Goal: Task Accomplishment & Management: Manage account settings

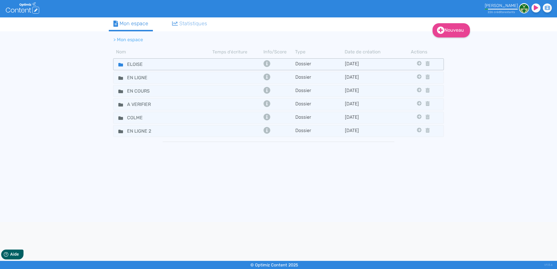
click at [119, 65] on icon at bounding box center [120, 64] width 5 height 3
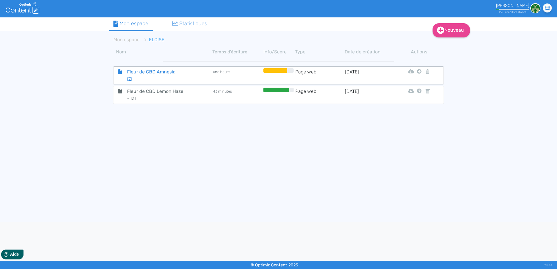
click at [151, 71] on span "Fleur de CBD Amnesia - IZI" at bounding box center [155, 75] width 65 height 15
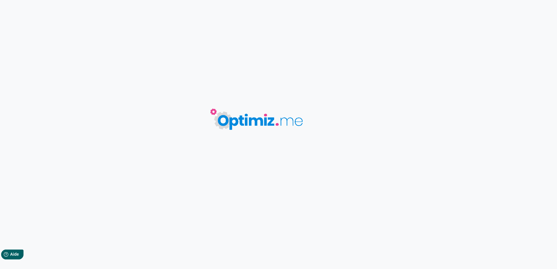
type input "Fleur de CBD Amnesia - IZI"
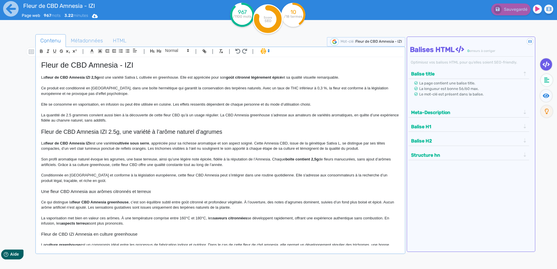
click at [182, 119] on p "La quantité de 2.5 grammes convient aussi bien à la découverte de cette fleur C…" at bounding box center [220, 118] width 358 height 11
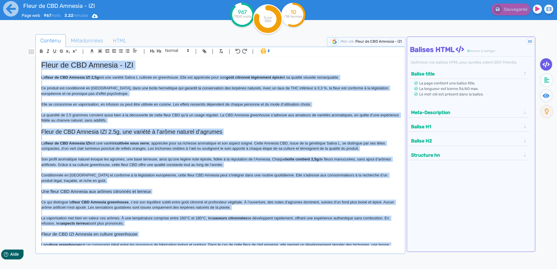
copy div "Lorem ip DOL Sitamet - CON Ad elits do EIU Tempori UTL 9,8e dol mag aliquae Adm…"
click at [13, 12] on icon at bounding box center [10, 8] width 15 height 15
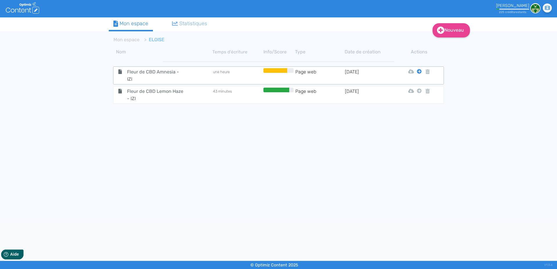
click at [419, 71] on icon at bounding box center [419, 71] width 5 height 5
click at [418, 86] on button "Mon Espace" at bounding box center [417, 85] width 50 height 9
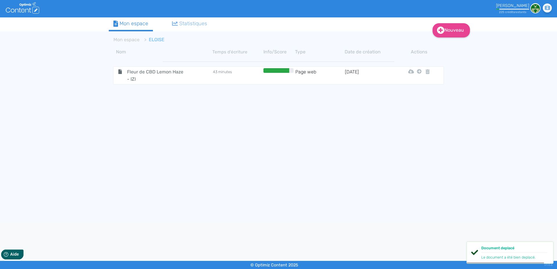
click at [146, 73] on span "Fleur de CBD Lemon Haze - IZI" at bounding box center [155, 75] width 65 height 15
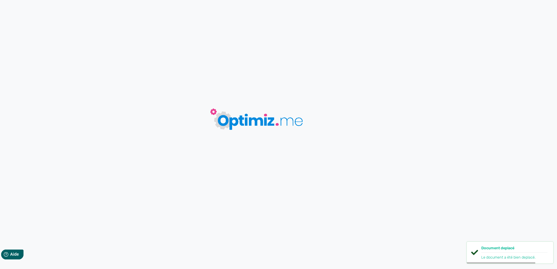
click at [150, 119] on body "0 mots 0.00 minutes 0 /0 mots Score SEO 0 /- termes Sauvegardé Contenu Métadonn…" at bounding box center [278, 134] width 557 height 269
type input "Fleur de CBD Lemon Haze - IZI"
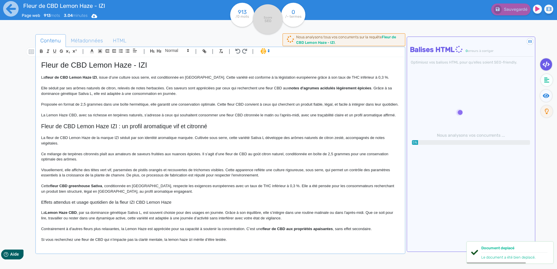
click at [149, 112] on p at bounding box center [220, 109] width 358 height 5
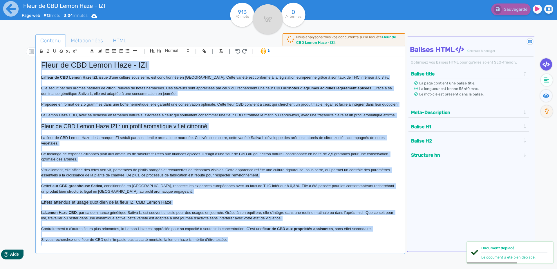
copy div "Lorem ip DOL Sitam Cons - ADI El seddo ei TEM Incid Utla ETD , magna a’eni admi…"
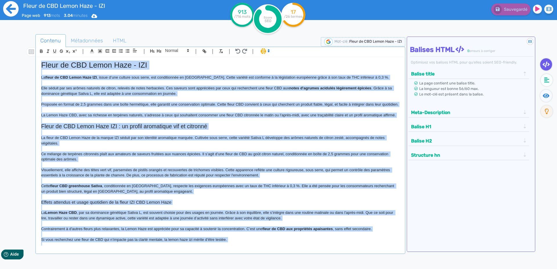
click at [4, 10] on icon at bounding box center [10, 8] width 15 height 15
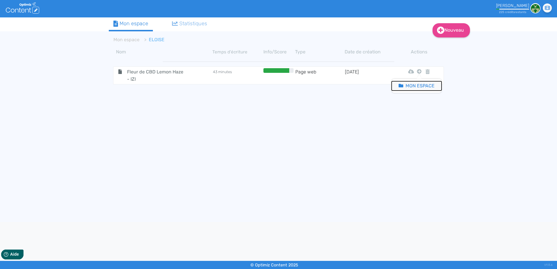
click at [417, 86] on button "Mon Espace" at bounding box center [417, 85] width 50 height 9
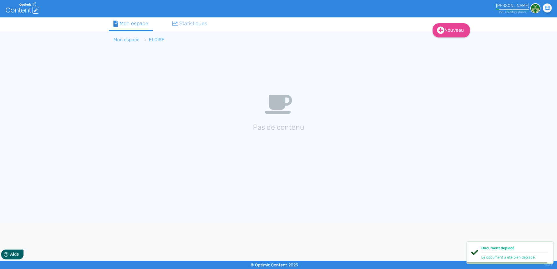
click at [124, 42] on link "Mon espace" at bounding box center [126, 40] width 26 height 6
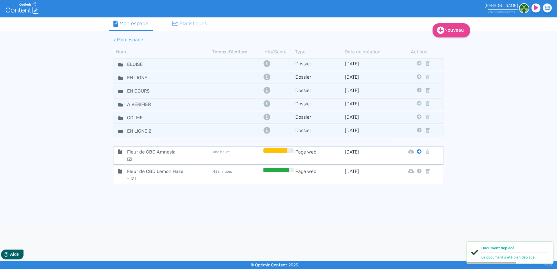
click at [418, 151] on icon at bounding box center [419, 151] width 5 height 5
click at [418, 211] on button "En Ligne 2" at bounding box center [415, 212] width 46 height 9
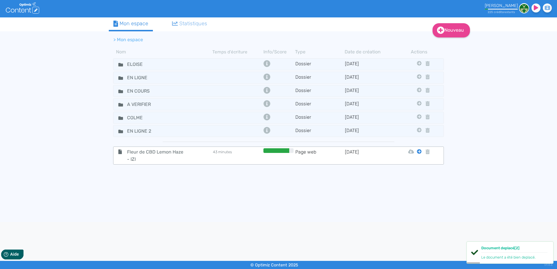
click at [418, 152] on icon at bounding box center [419, 151] width 5 height 5
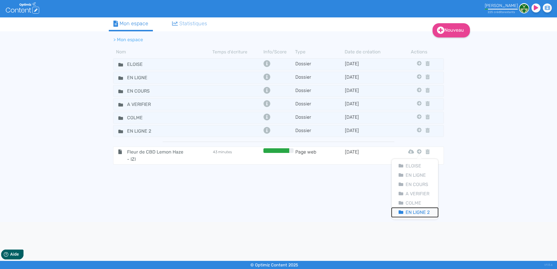
click at [421, 214] on button "En Ligne 2" at bounding box center [415, 212] width 46 height 9
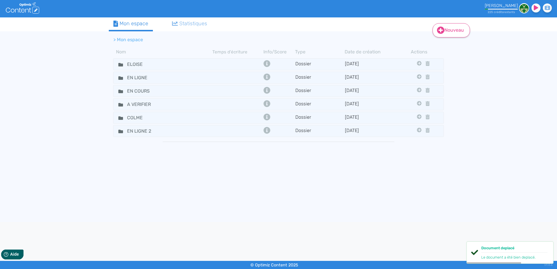
click at [454, 30] on link "Nouveau" at bounding box center [451, 30] width 37 height 14
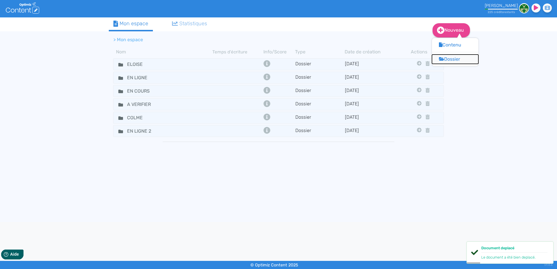
click at [451, 59] on button "Dossier" at bounding box center [455, 59] width 46 height 9
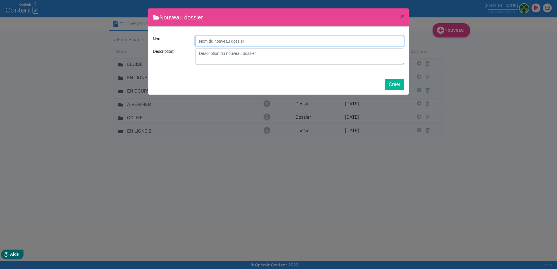
click at [214, 44] on input "Description:" at bounding box center [299, 41] width 209 height 10
type input "EN LIGNE 3"
drag, startPoint x: 397, startPoint y: 86, endPoint x: 380, endPoint y: 86, distance: 16.8
click at [396, 86] on button "Créer" at bounding box center [394, 84] width 19 height 11
